Goal: Transaction & Acquisition: Purchase product/service

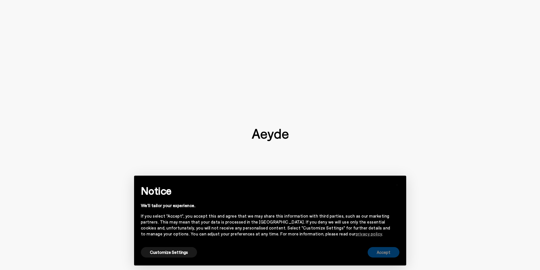
click at [386, 251] on button "Accept" at bounding box center [383, 252] width 32 height 10
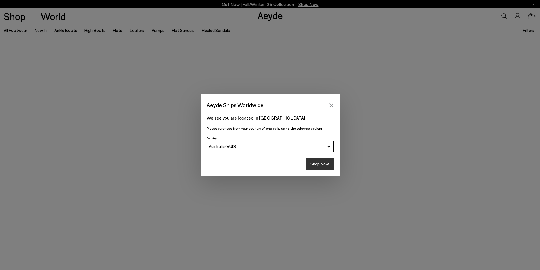
click at [321, 165] on button "Shop Now" at bounding box center [319, 164] width 28 height 12
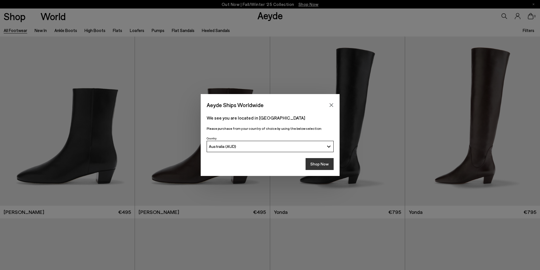
click at [319, 162] on button "Shop Now" at bounding box center [319, 164] width 28 height 12
click at [330, 105] on icon "Close" at bounding box center [331, 105] width 5 height 5
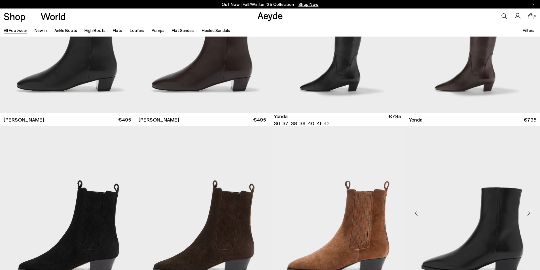
scroll to position [255, 0]
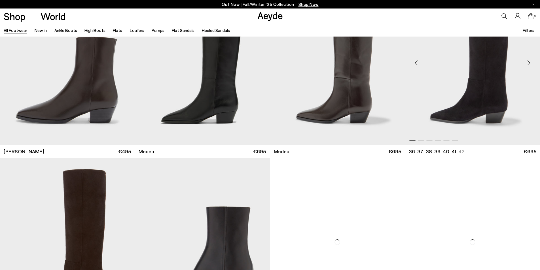
scroll to position [340, 0]
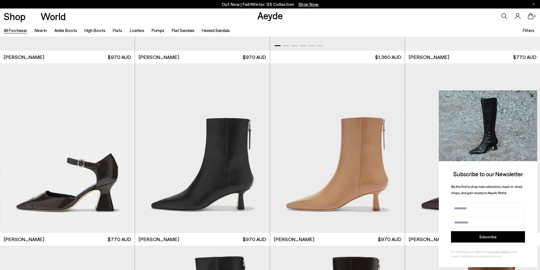
scroll to position [1445, 0]
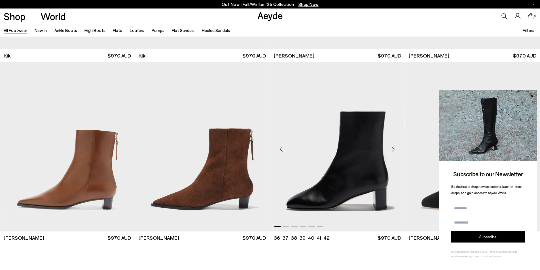
scroll to position [2606, 0]
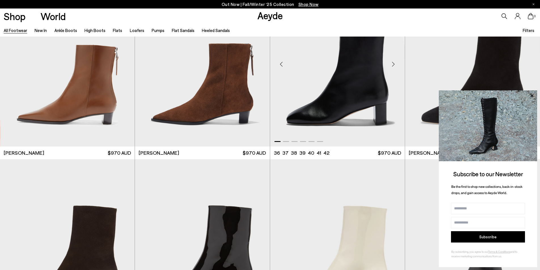
scroll to position [2578, 0]
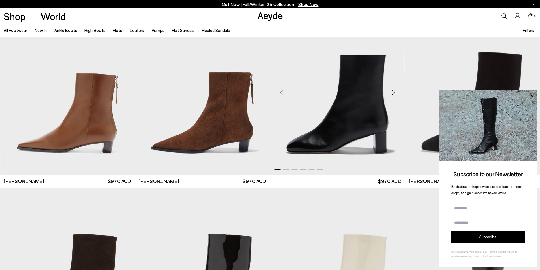
click at [347, 188] on img "1 / 6" at bounding box center [337, 272] width 135 height 169
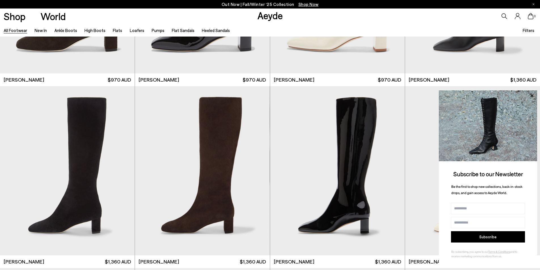
scroll to position [3116, 0]
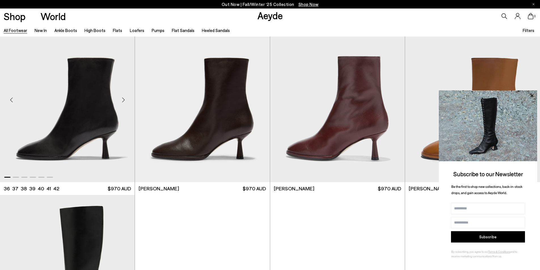
click at [83, 123] on img "1 / 6" at bounding box center [67, 97] width 135 height 169
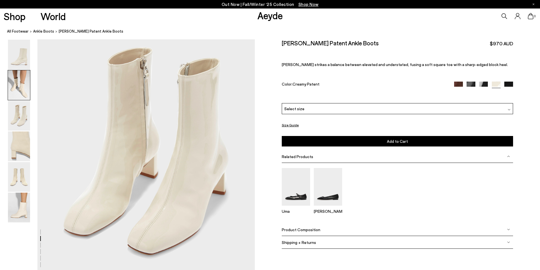
scroll to position [510, 0]
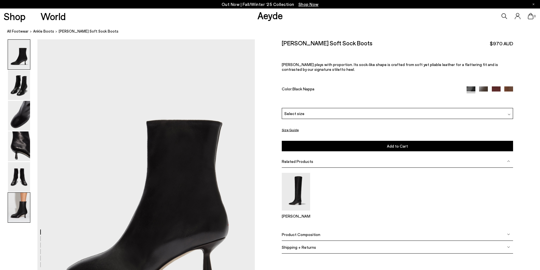
click at [19, 212] on img at bounding box center [19, 208] width 22 height 30
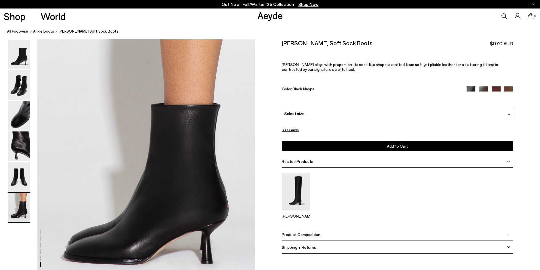
scroll to position [1463, 0]
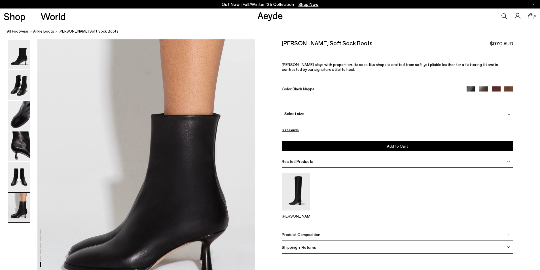
click at [11, 180] on img at bounding box center [19, 177] width 22 height 30
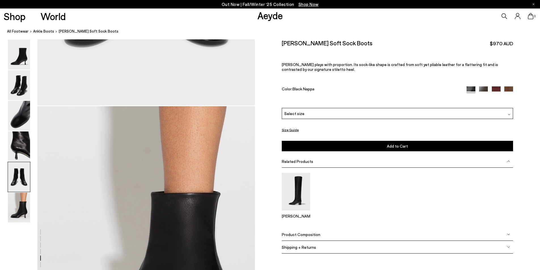
scroll to position [1162, 0]
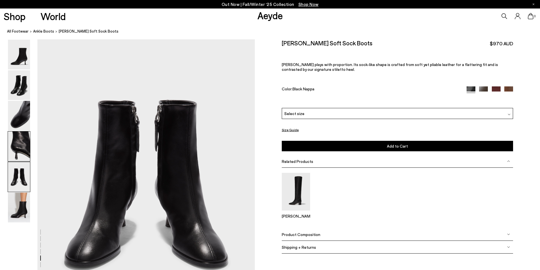
click at [23, 148] on img at bounding box center [19, 146] width 22 height 30
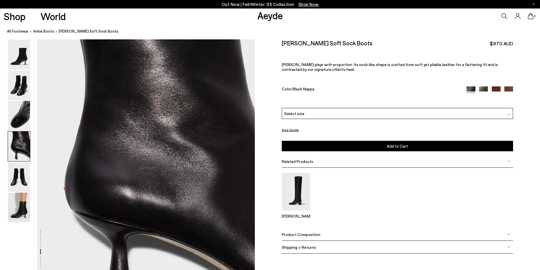
scroll to position [872, 0]
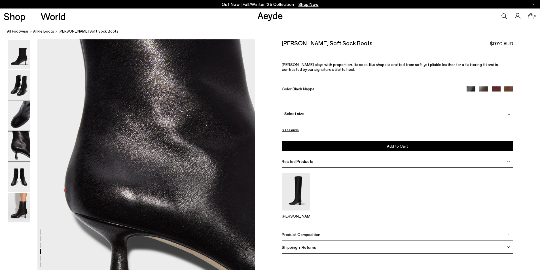
click at [23, 121] on img at bounding box center [19, 116] width 22 height 30
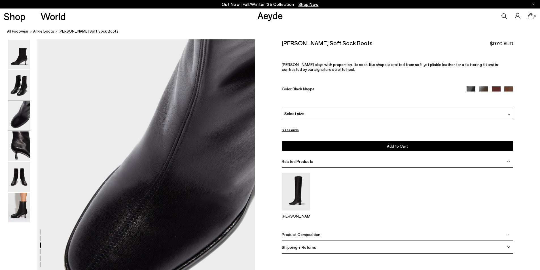
scroll to position [581, 0]
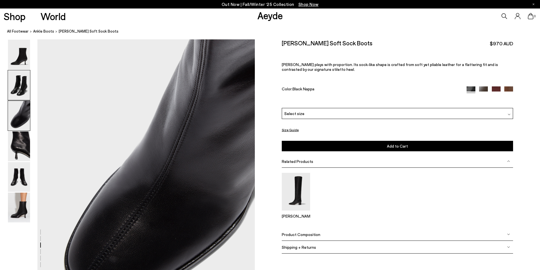
click at [22, 89] on img at bounding box center [19, 85] width 22 height 30
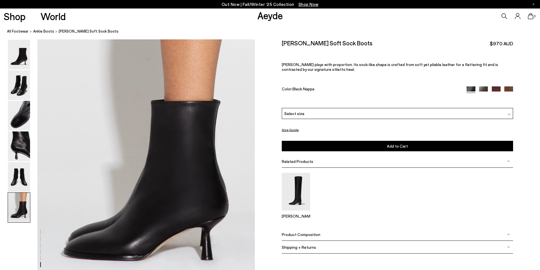
scroll to position [1509, 0]
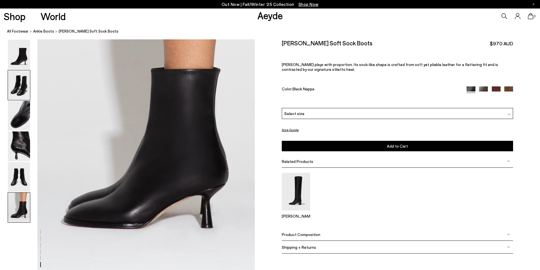
click at [18, 90] on img at bounding box center [19, 85] width 22 height 30
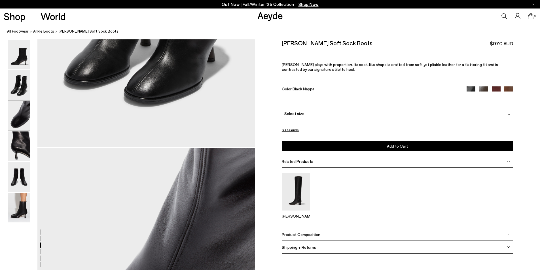
scroll to position [574, 0]
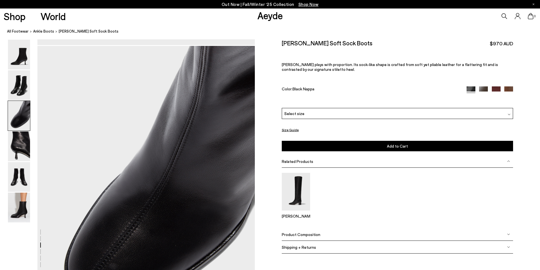
click at [313, 233] on span "Product Composition" at bounding box center [301, 234] width 39 height 5
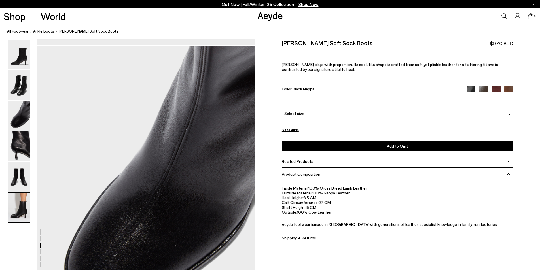
click at [19, 212] on img at bounding box center [19, 208] width 22 height 30
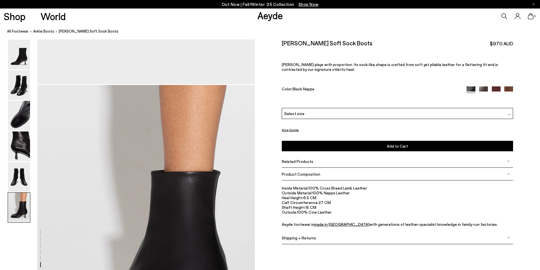
scroll to position [1520, 0]
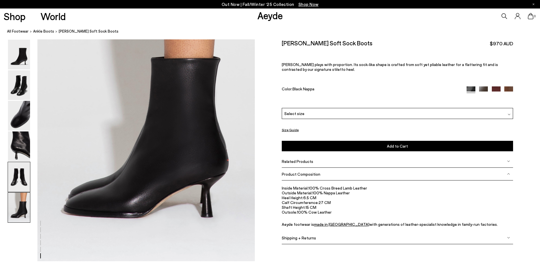
click at [22, 181] on img at bounding box center [19, 177] width 22 height 30
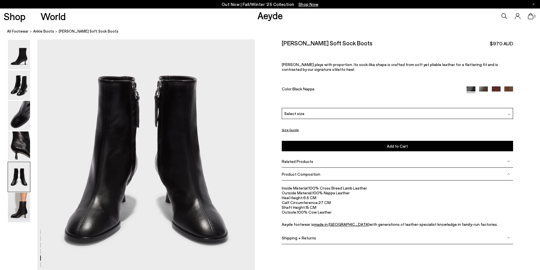
scroll to position [1162, 0]
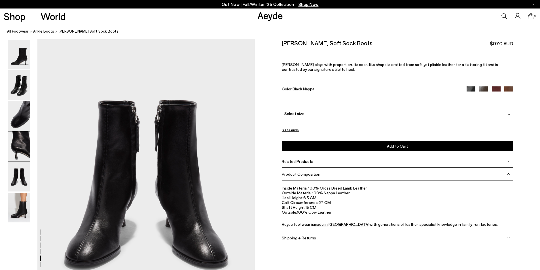
click at [25, 140] on img at bounding box center [19, 146] width 22 height 30
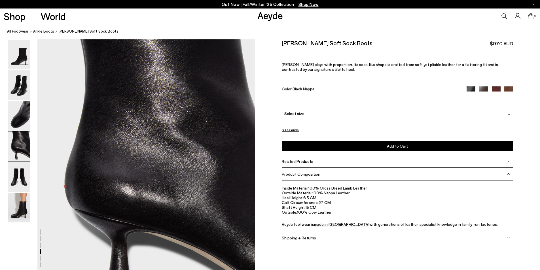
scroll to position [872, 0]
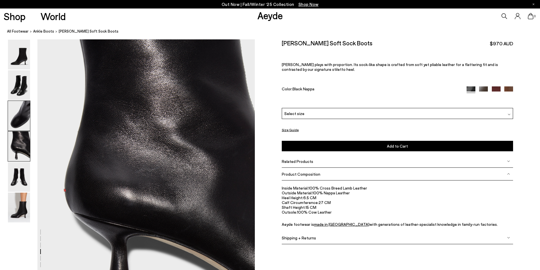
click at [23, 120] on img at bounding box center [19, 116] width 22 height 30
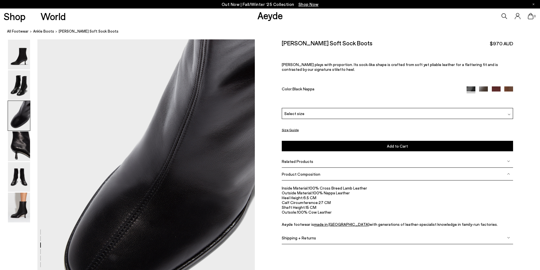
scroll to position [581, 0]
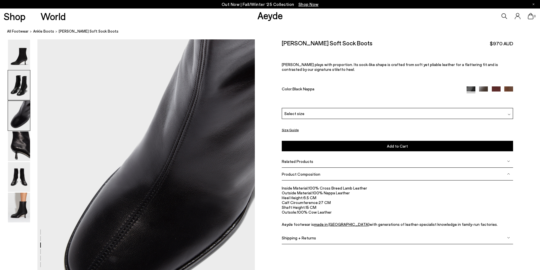
click at [18, 91] on img at bounding box center [19, 85] width 22 height 30
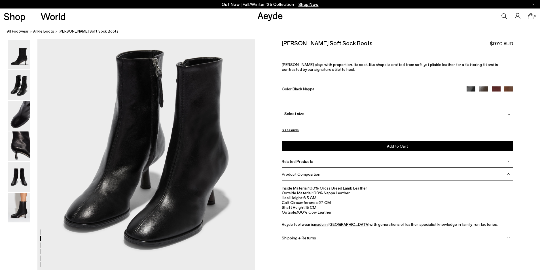
scroll to position [319, 0]
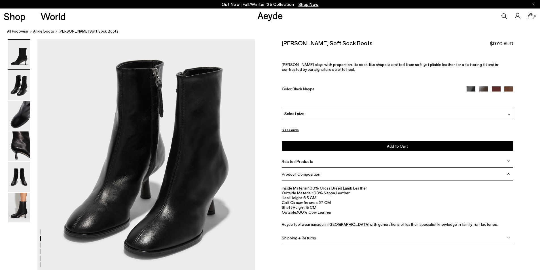
click at [18, 66] on img at bounding box center [19, 55] width 22 height 30
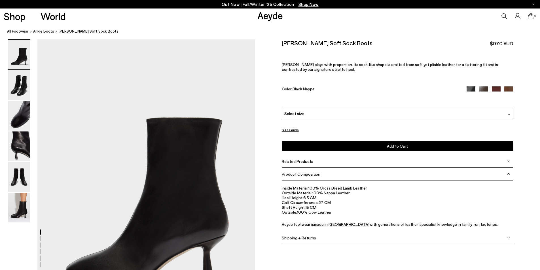
scroll to position [0, 0]
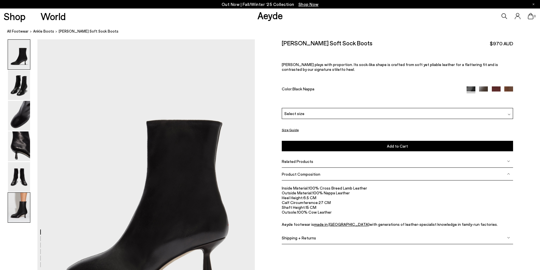
click at [17, 215] on img at bounding box center [19, 208] width 22 height 30
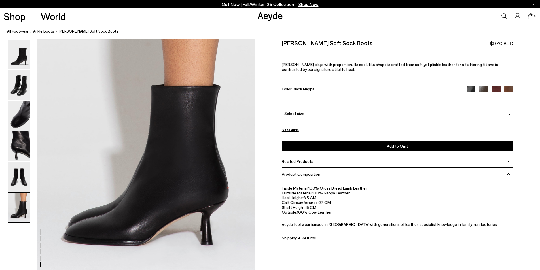
scroll to position [1492, 0]
click at [14, 172] on img at bounding box center [19, 177] width 22 height 30
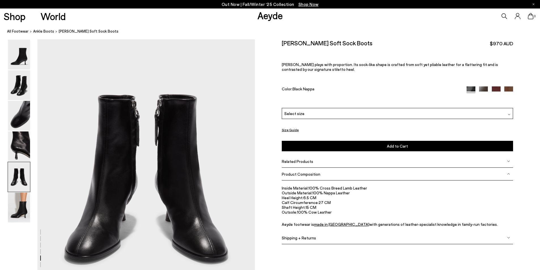
scroll to position [1162, 0]
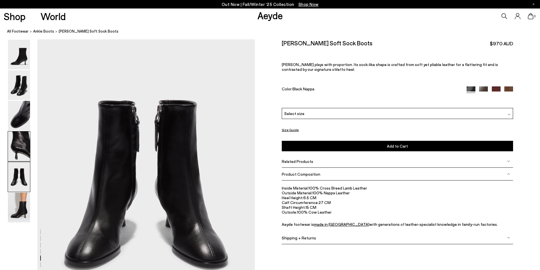
click at [14, 152] on img at bounding box center [19, 146] width 22 height 30
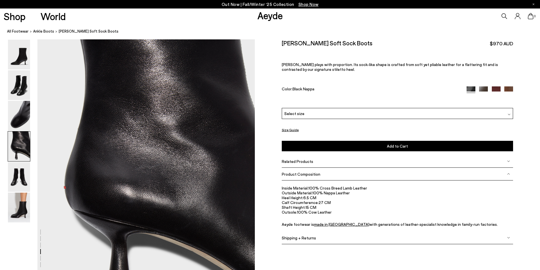
scroll to position [872, 0]
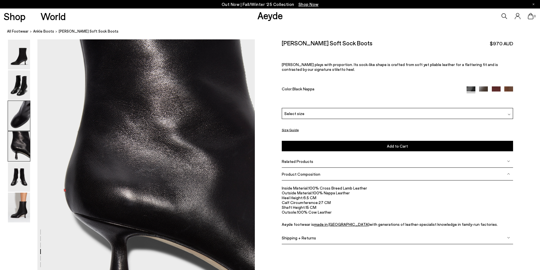
click at [15, 127] on img at bounding box center [19, 116] width 22 height 30
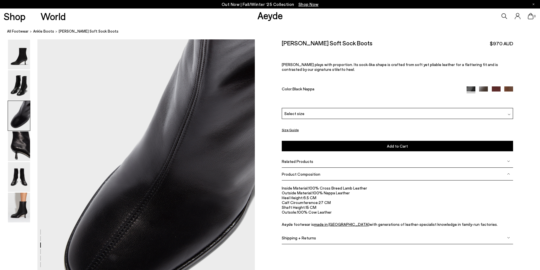
scroll to position [581, 0]
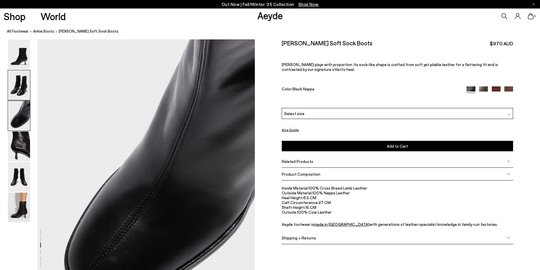
click at [22, 86] on img at bounding box center [19, 85] width 22 height 30
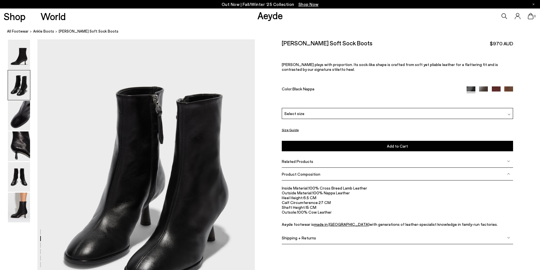
scroll to position [291, 0]
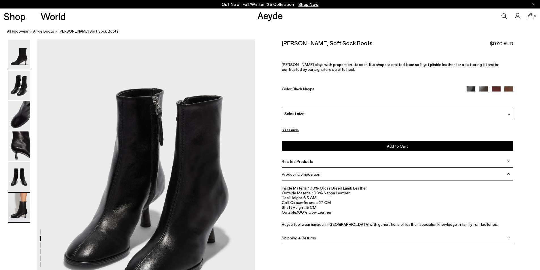
click at [21, 214] on img at bounding box center [19, 208] width 22 height 30
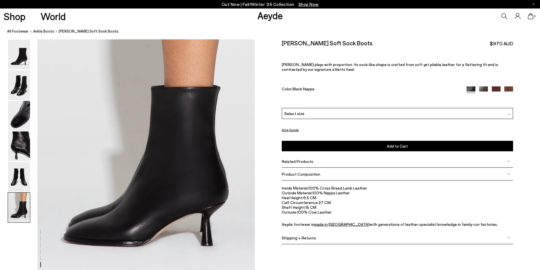
scroll to position [1492, 0]
click at [22, 181] on img at bounding box center [19, 177] width 22 height 30
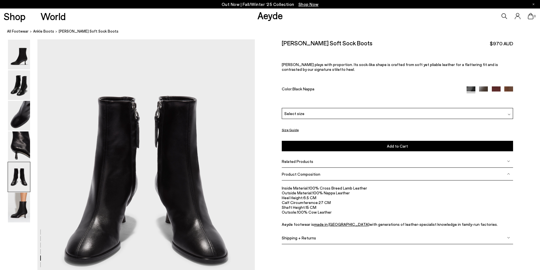
scroll to position [1162, 0]
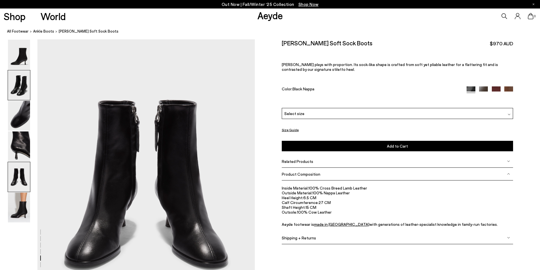
click at [18, 90] on img at bounding box center [19, 85] width 22 height 30
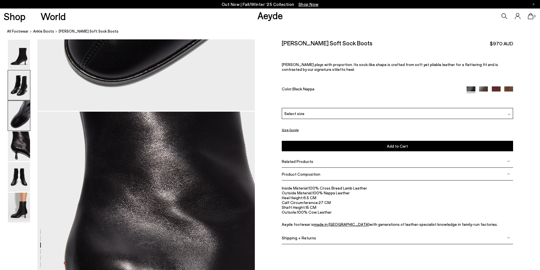
scroll to position [291, 0]
